Goal: Task Accomplishment & Management: Use online tool/utility

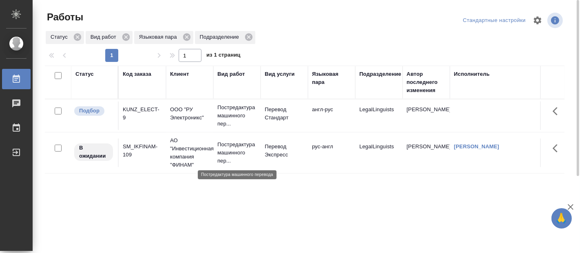
click at [229, 152] on p "Постредактура машинного пер..." at bounding box center [237, 153] width 39 height 24
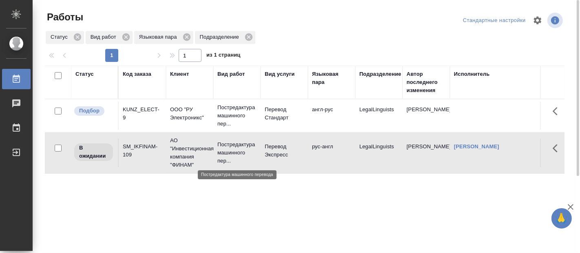
click at [229, 152] on p "Постредактура машинного пер..." at bounding box center [237, 153] width 39 height 24
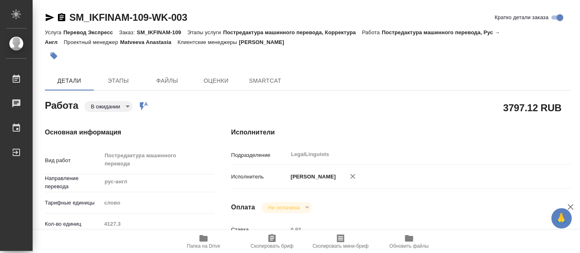
type textarea "x"
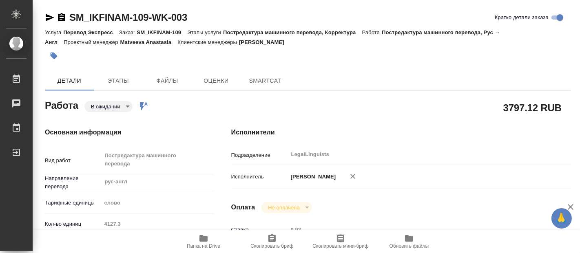
type textarea "x"
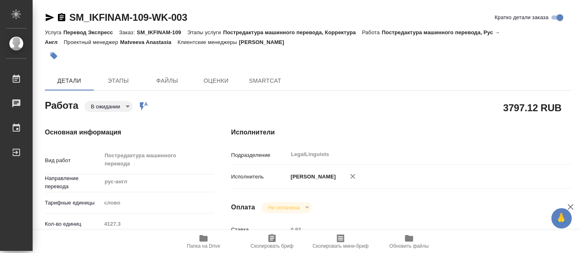
type textarea "x"
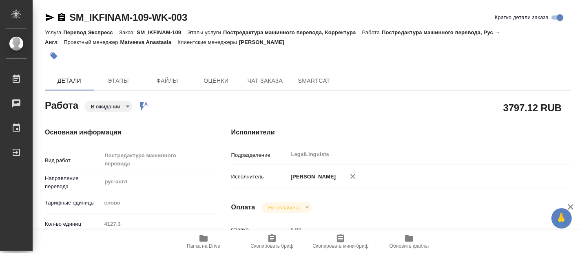
type textarea "x"
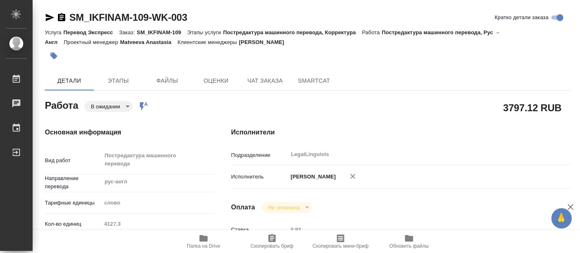
type textarea "x"
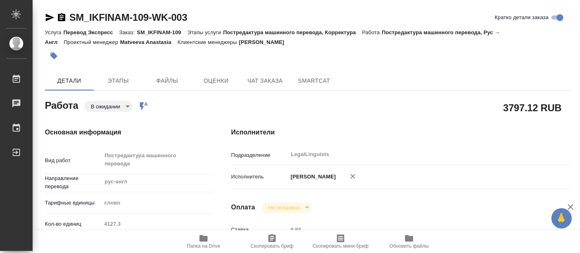
type textarea "x"
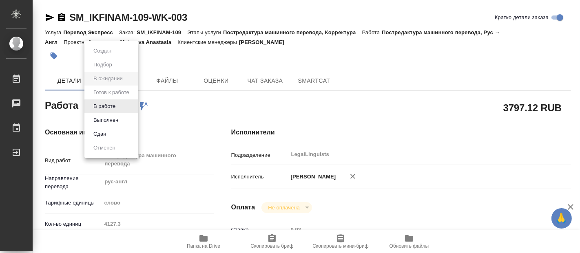
click at [126, 109] on body "🙏 .cls-1 fill:#fff; AWATERA Fadeeva Elena Работы Чаты График Выйти SM_IKFINAM-1…" at bounding box center [290, 126] width 580 height 253
type textarea "x"
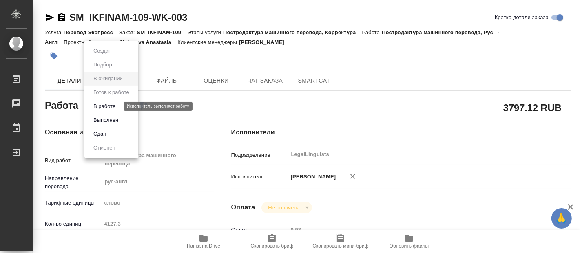
type textarea "x"
click at [104, 104] on button "В работе" at bounding box center [104, 106] width 27 height 9
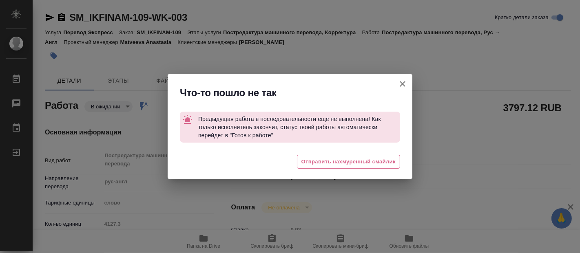
type textarea "x"
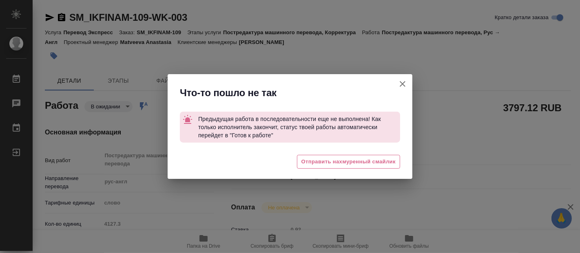
type textarea "x"
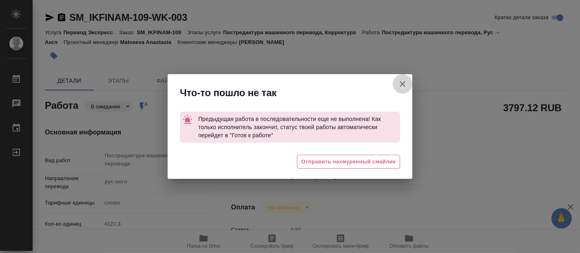
click at [402, 85] on icon "button" at bounding box center [403, 84] width 6 height 6
type textarea "x"
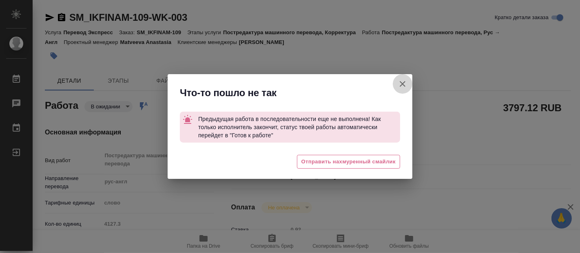
type textarea "x"
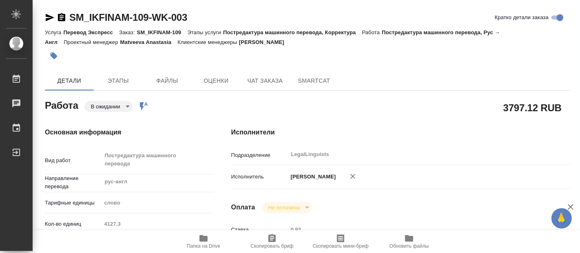
type textarea "x"
